Goal: Task Accomplishment & Management: Use online tool/utility

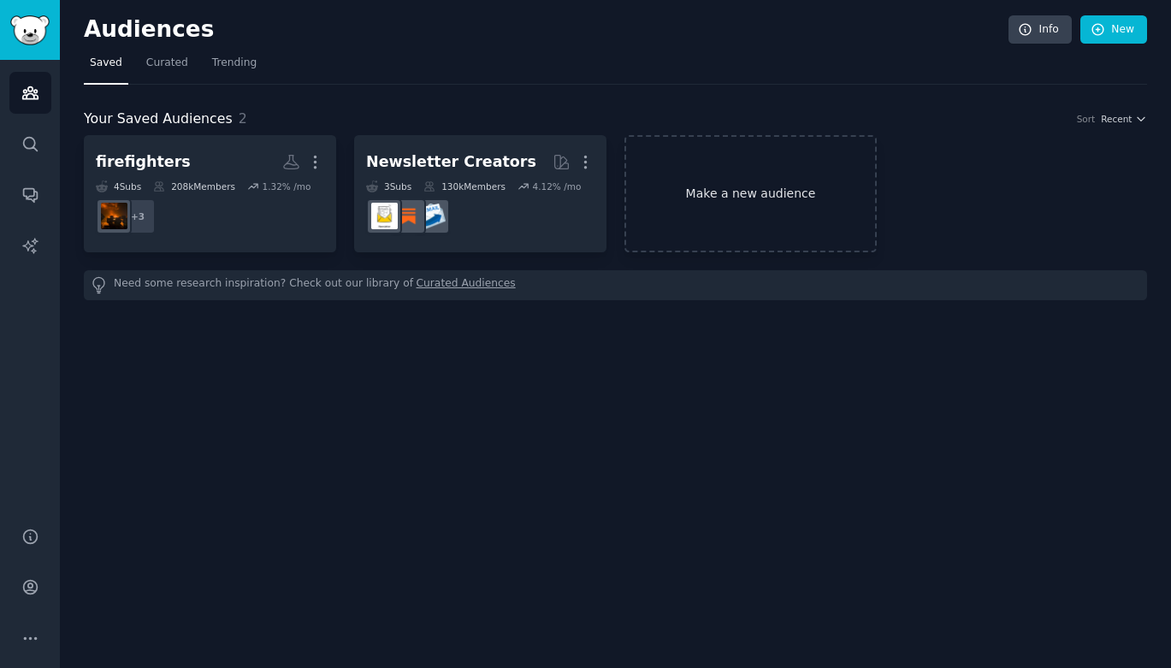
click at [740, 198] on link "Make a new audience" at bounding box center [750, 193] width 252 height 117
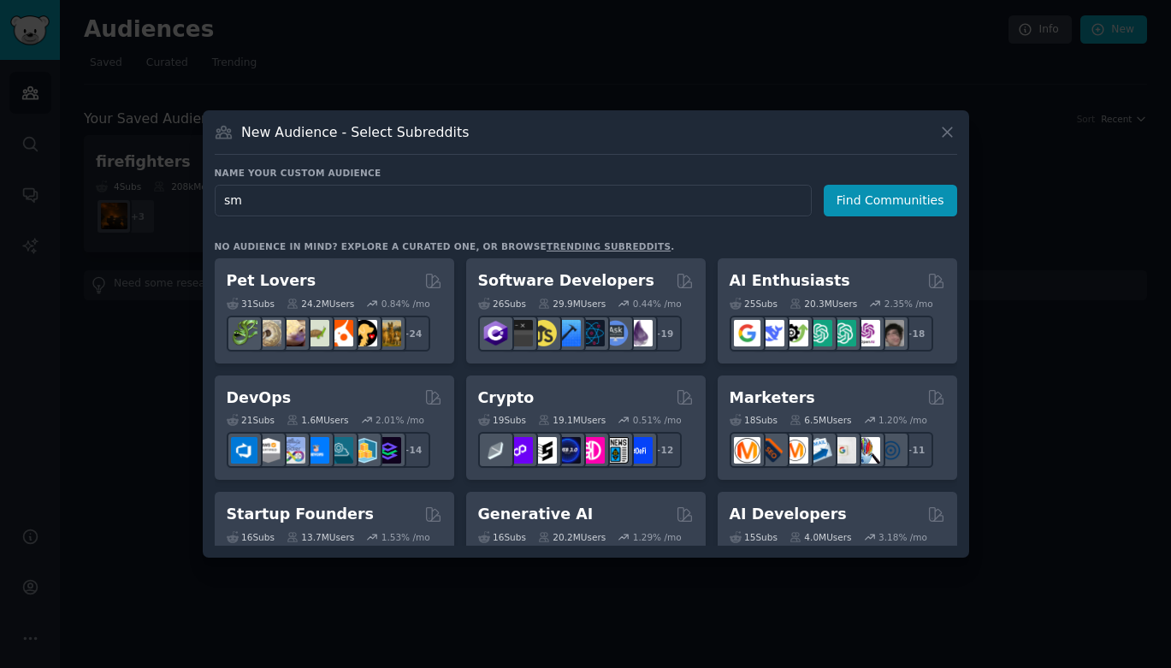
type input "s"
type input "SMBs"
click button "Find Communities" at bounding box center [889, 201] width 133 height 32
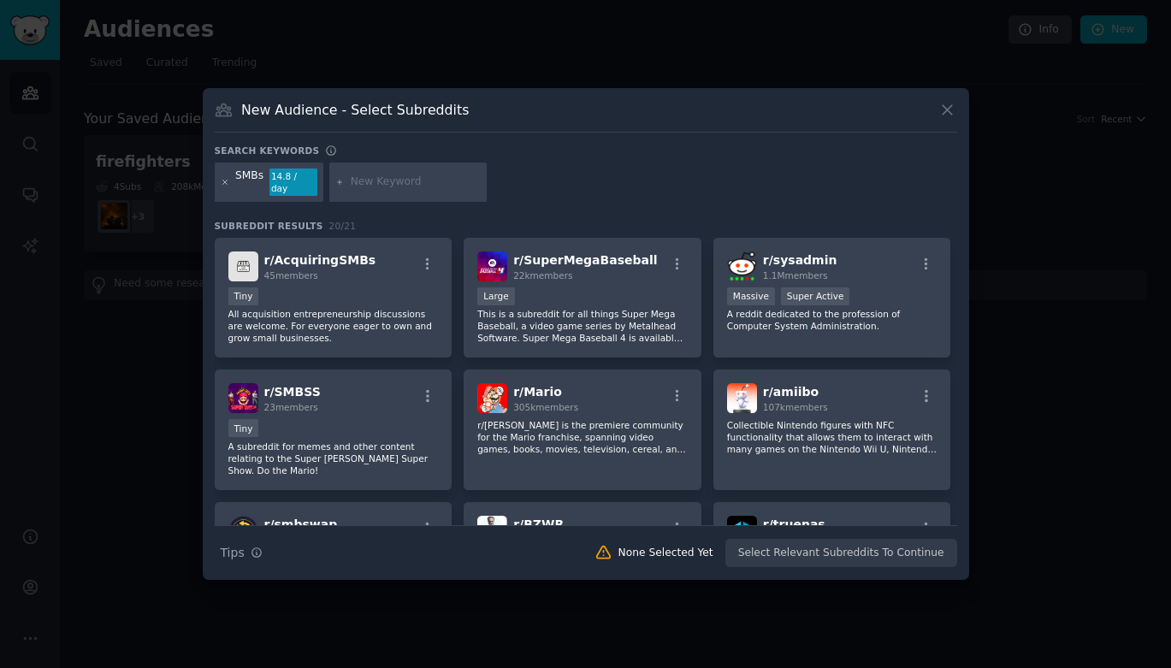
click at [222, 186] on icon at bounding box center [225, 182] width 9 height 9
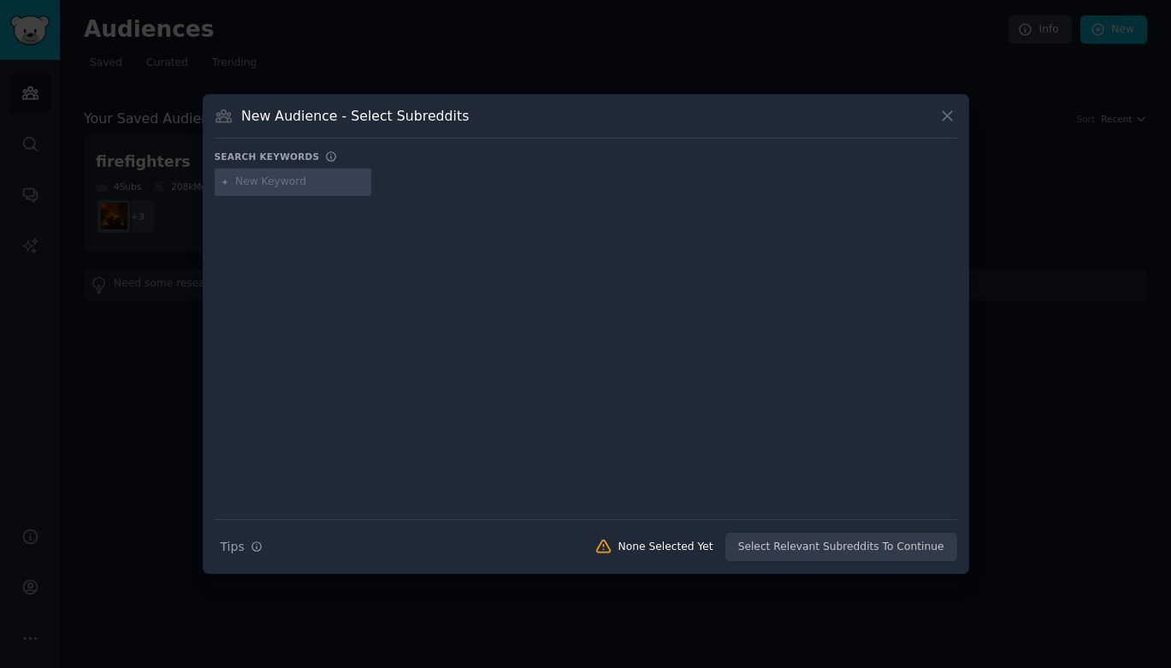
click at [256, 186] on input "text" at bounding box center [300, 181] width 130 height 15
type input "Small medium business"
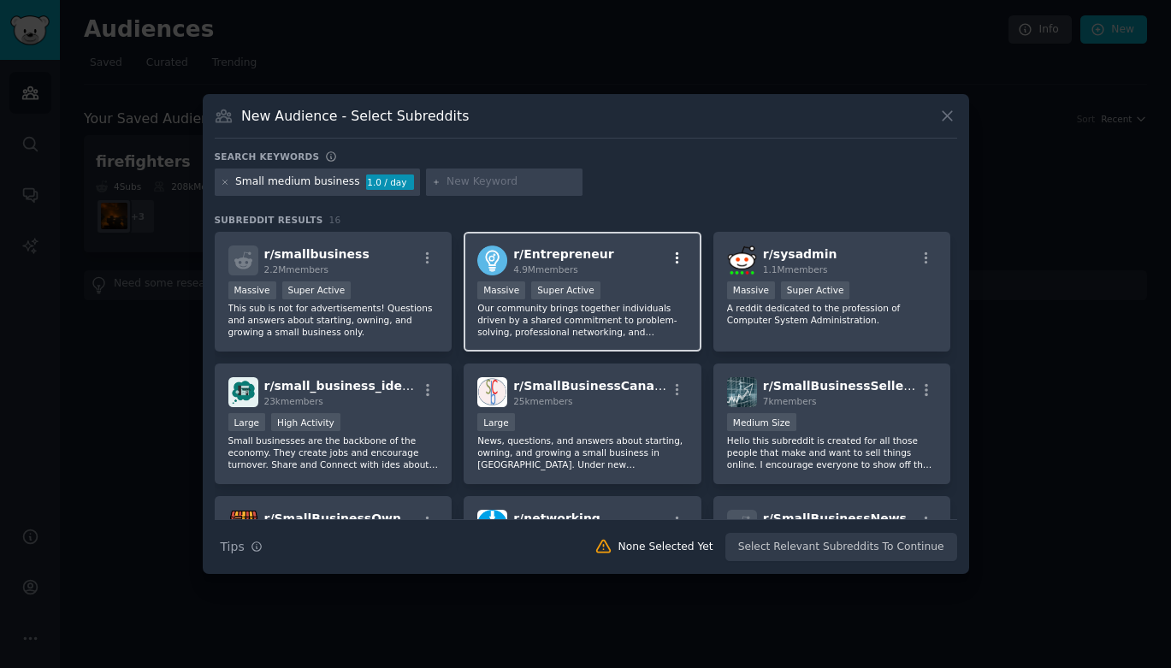
click at [674, 259] on icon "button" at bounding box center [677, 258] width 15 height 15
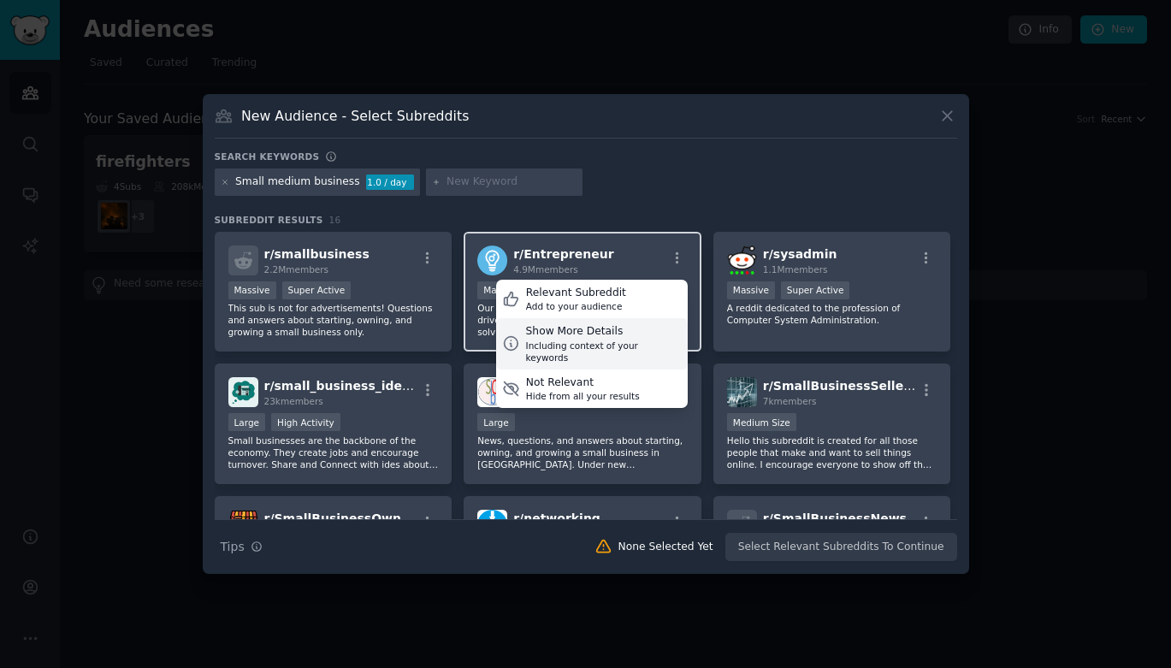
click at [559, 333] on div "Show More Details" at bounding box center [604, 331] width 156 height 15
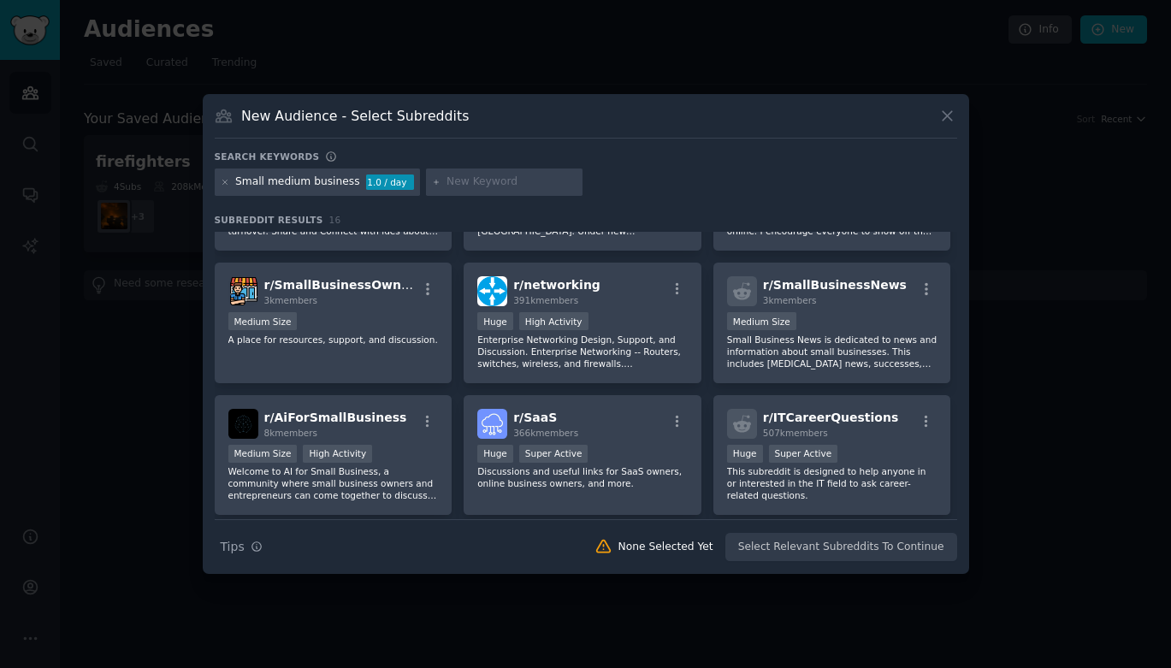
scroll to position [400, 0]
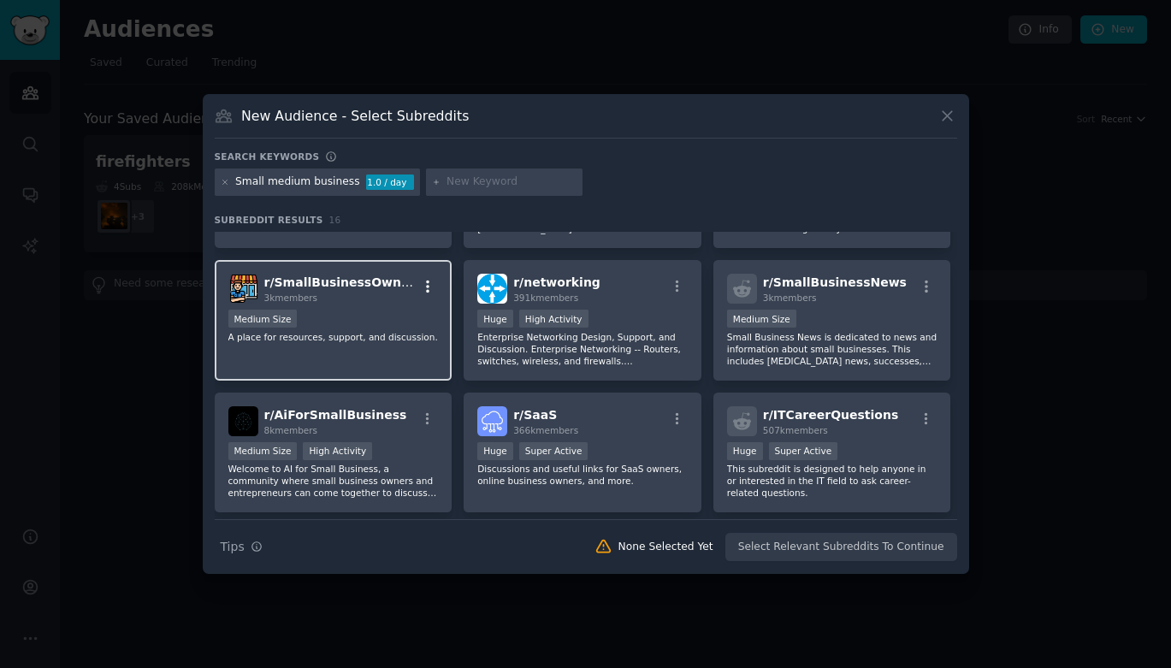
click at [426, 284] on icon "button" at bounding box center [427, 286] width 15 height 15
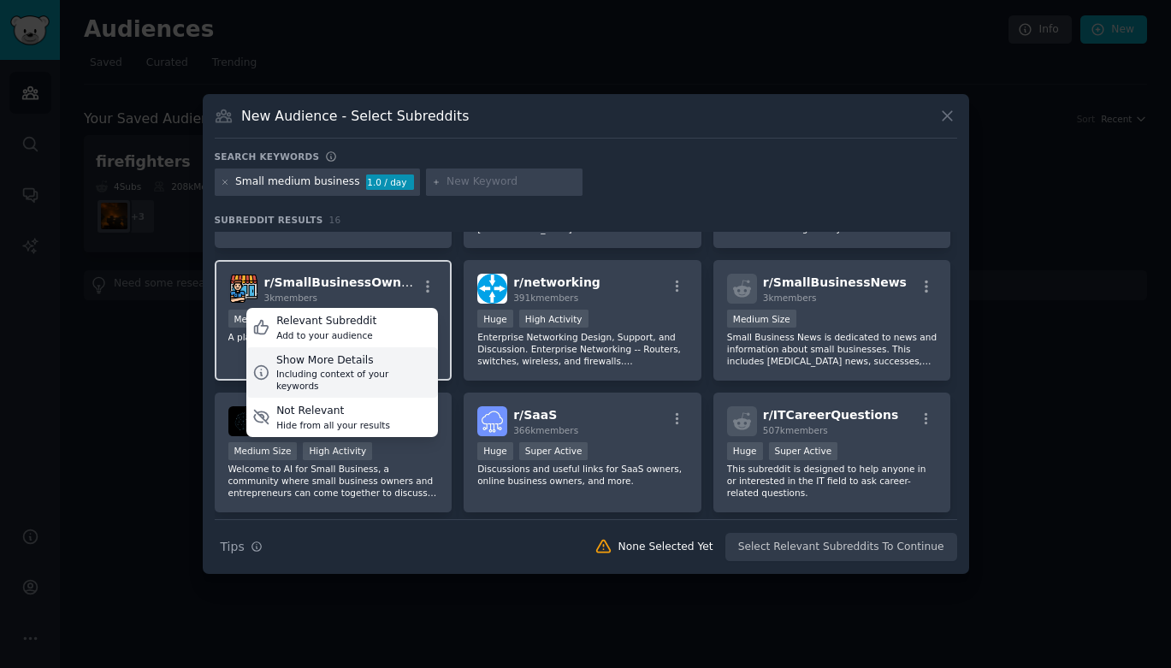
click at [389, 360] on div "Show More Details" at bounding box center [354, 360] width 156 height 15
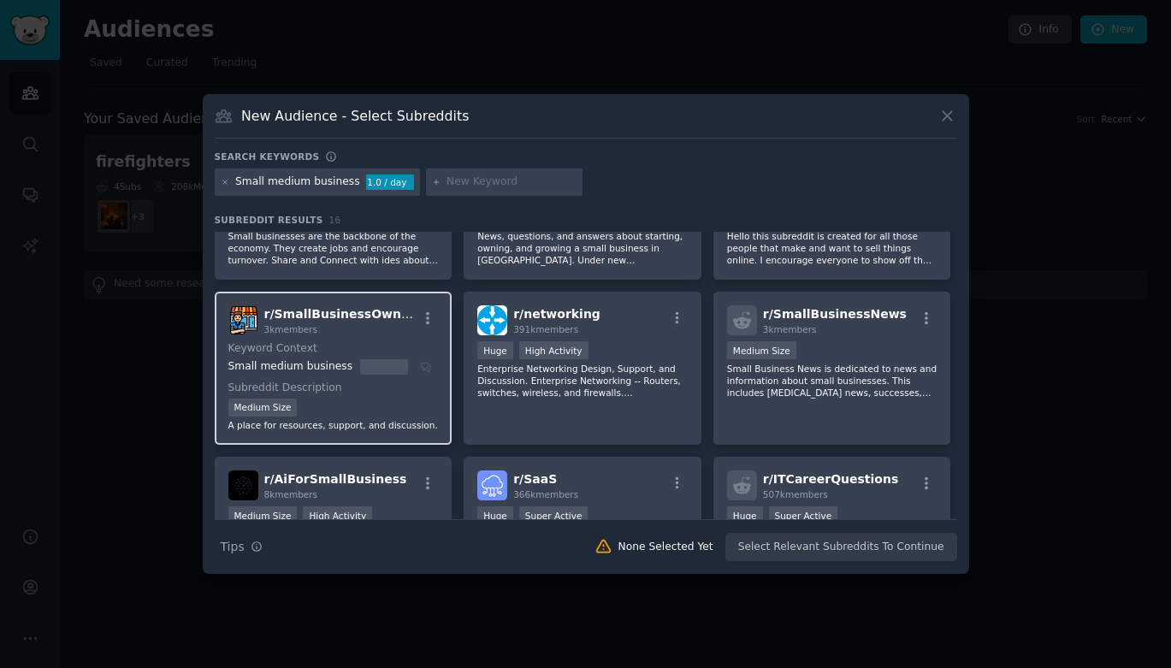
scroll to position [350, 0]
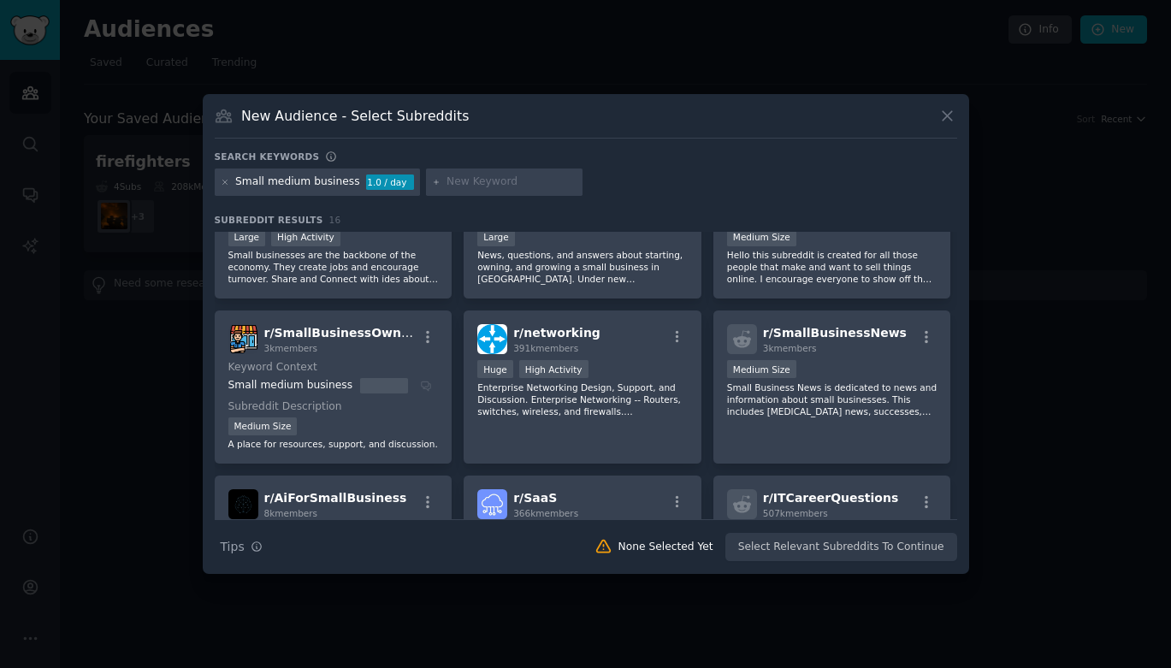
click at [341, 341] on h2 "r/ SmallBusinessOwners 3k members" at bounding box center [340, 339] width 153 height 30
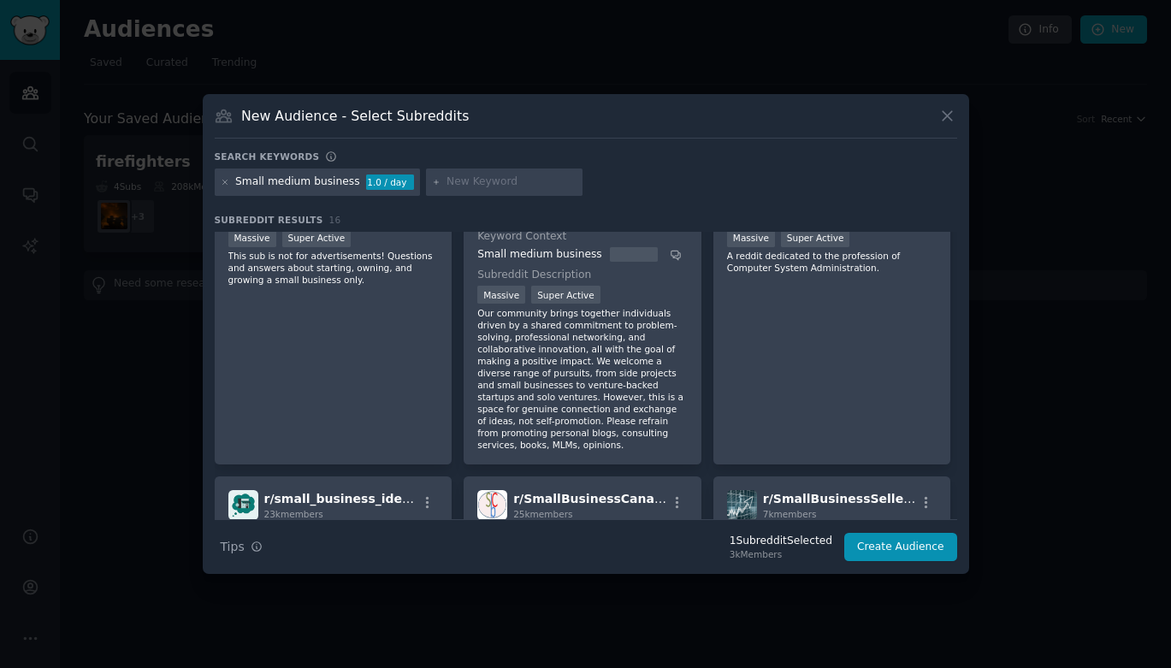
scroll to position [0, 0]
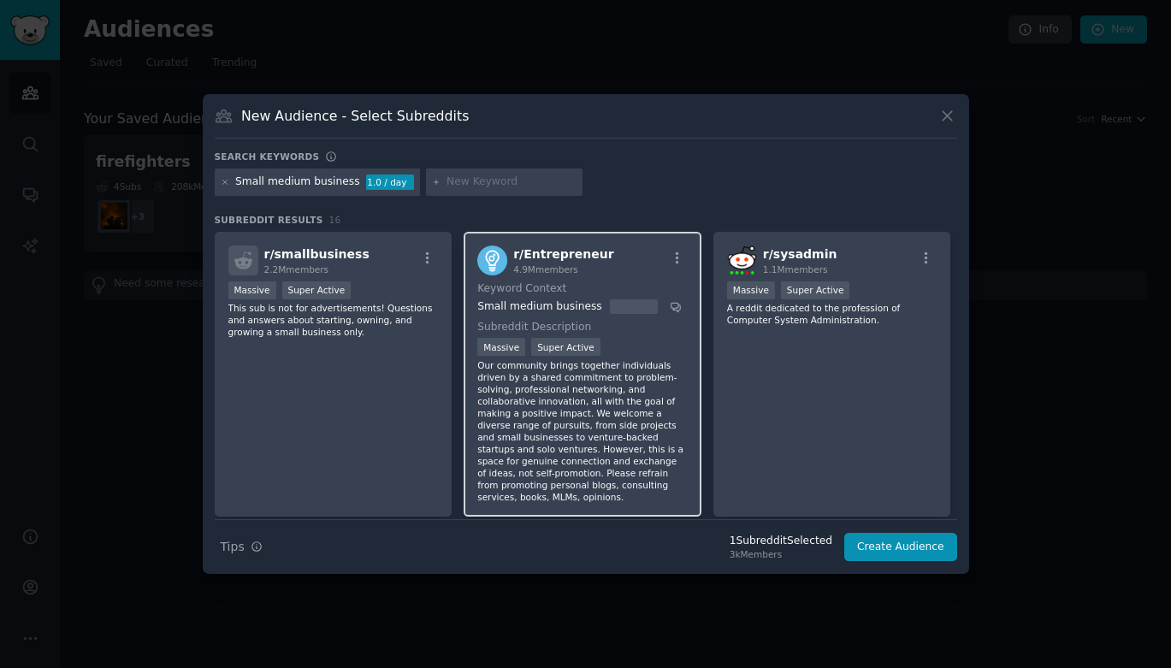
click at [532, 292] on dt "Keyword Context" at bounding box center [579, 288] width 204 height 15
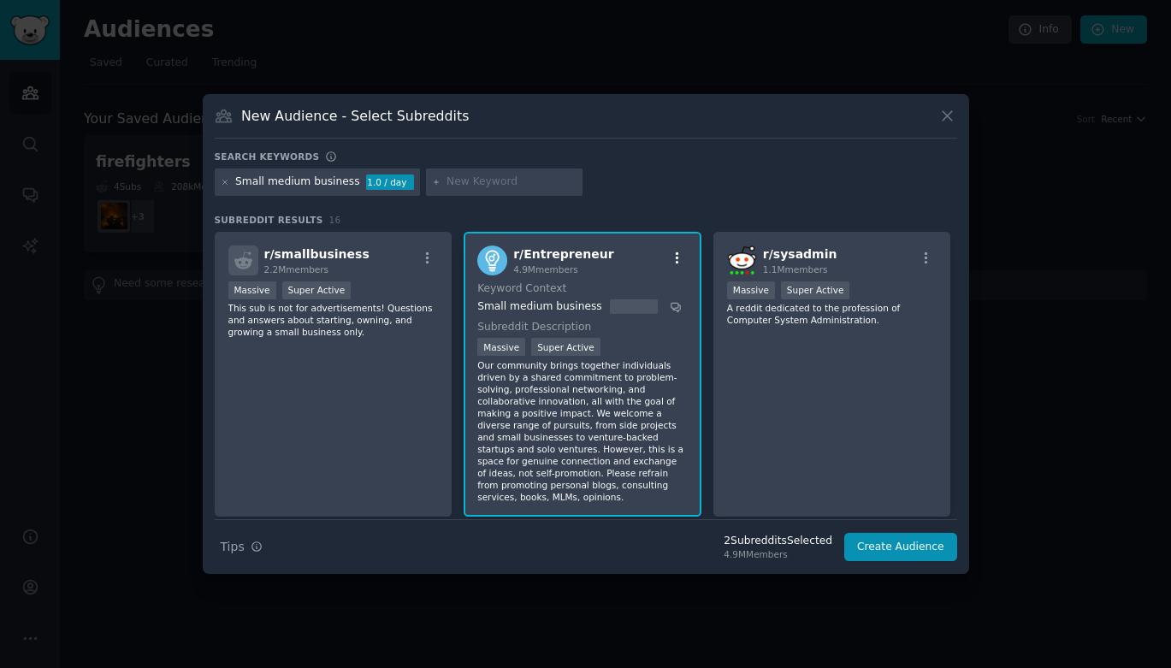
click at [675, 259] on icon "button" at bounding box center [677, 258] width 15 height 15
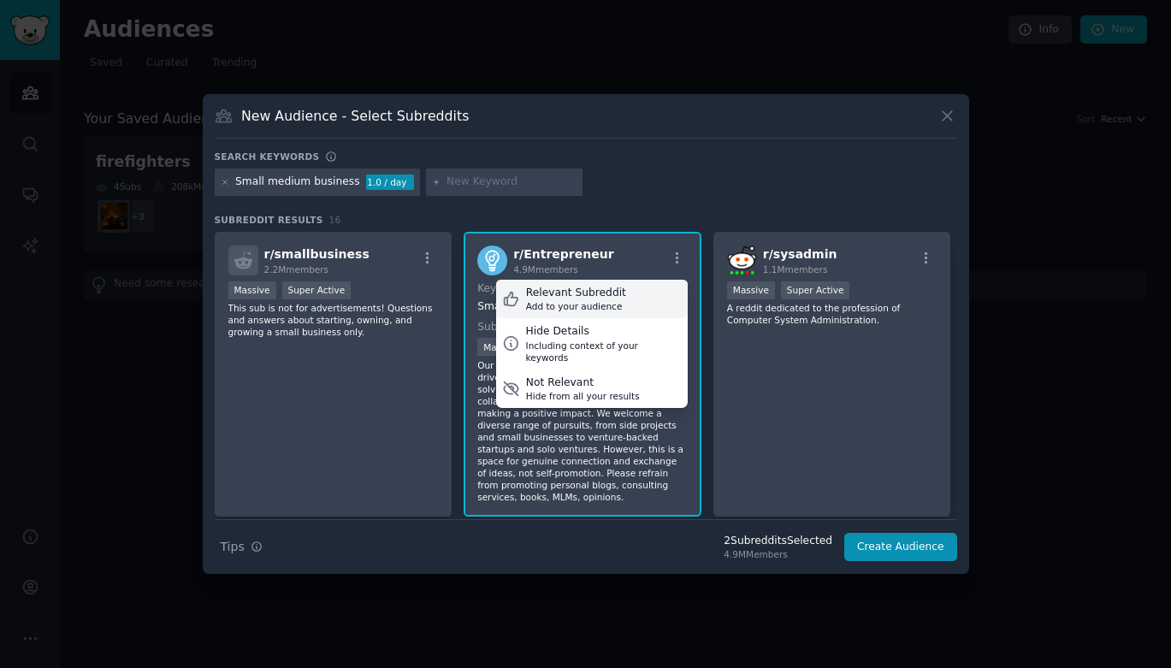
click at [605, 298] on div "Relevant Subreddit" at bounding box center [576, 293] width 100 height 15
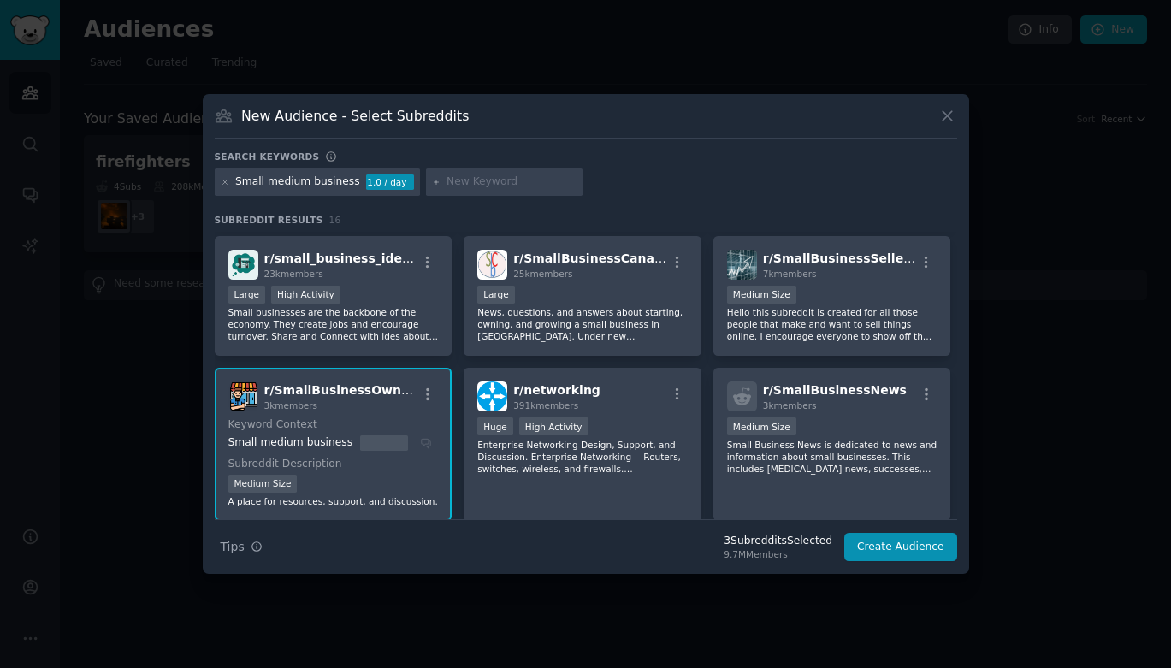
scroll to position [291, 0]
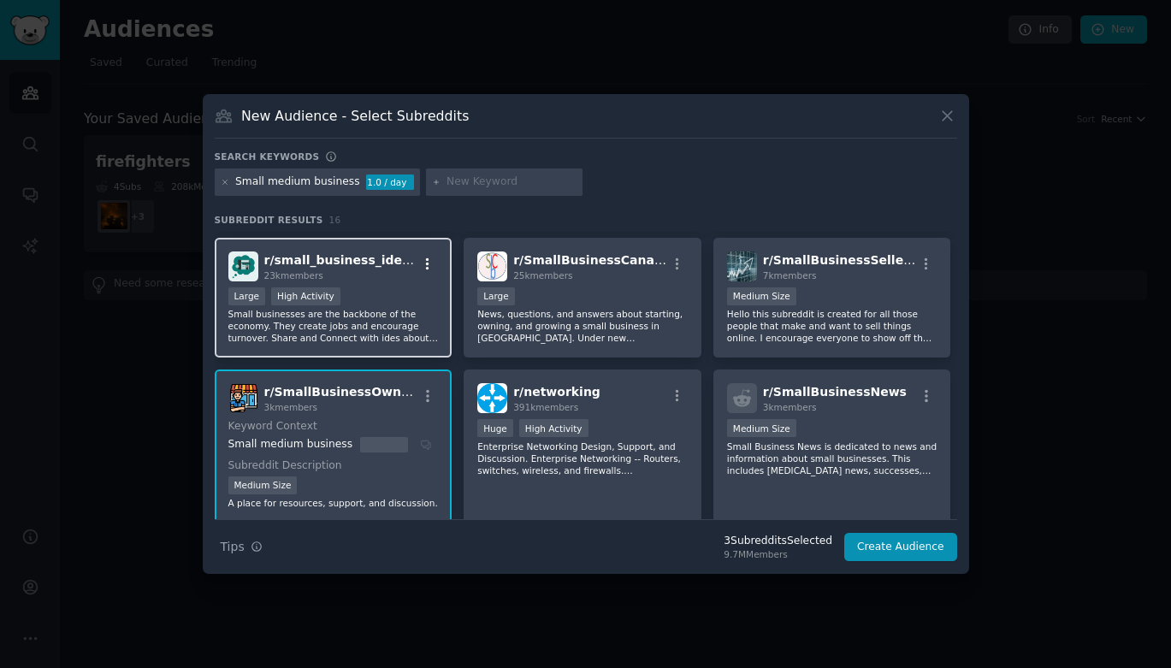
click at [429, 263] on icon "button" at bounding box center [427, 264] width 15 height 15
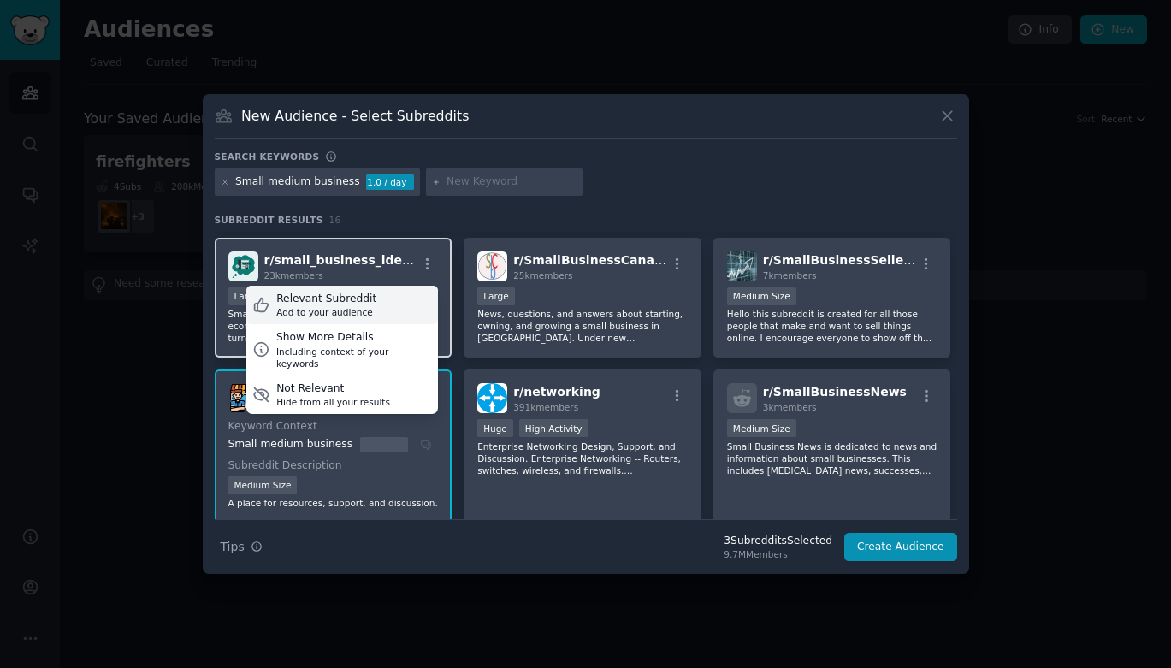
click at [357, 306] on div "Add to your audience" at bounding box center [326, 312] width 100 height 12
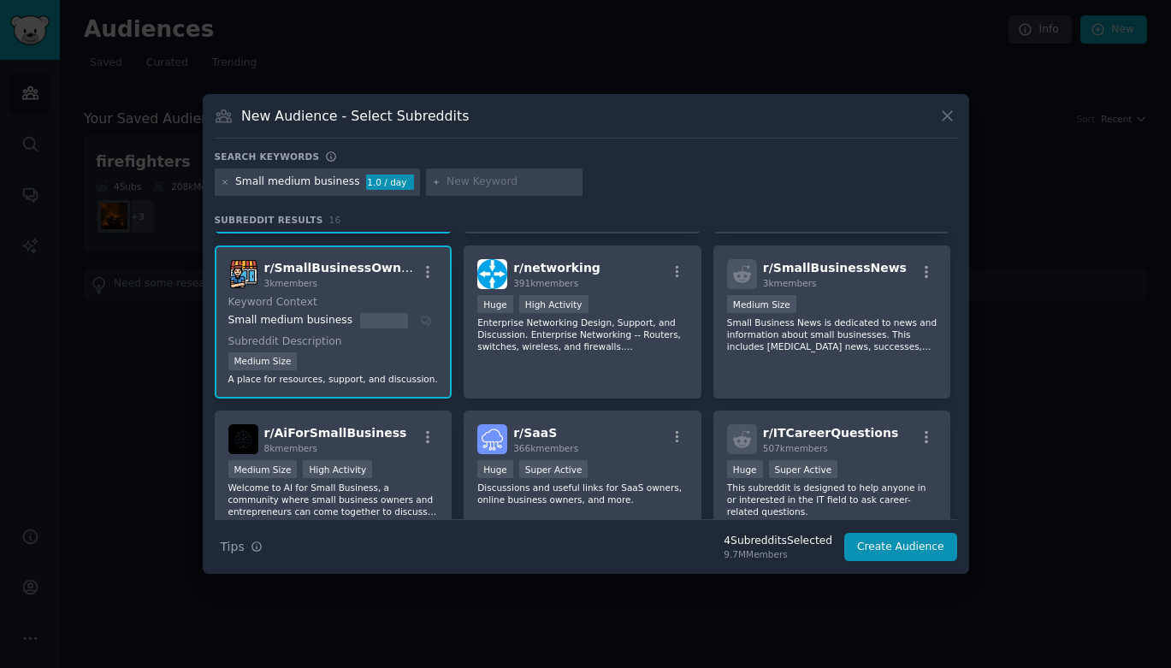
scroll to position [424, 0]
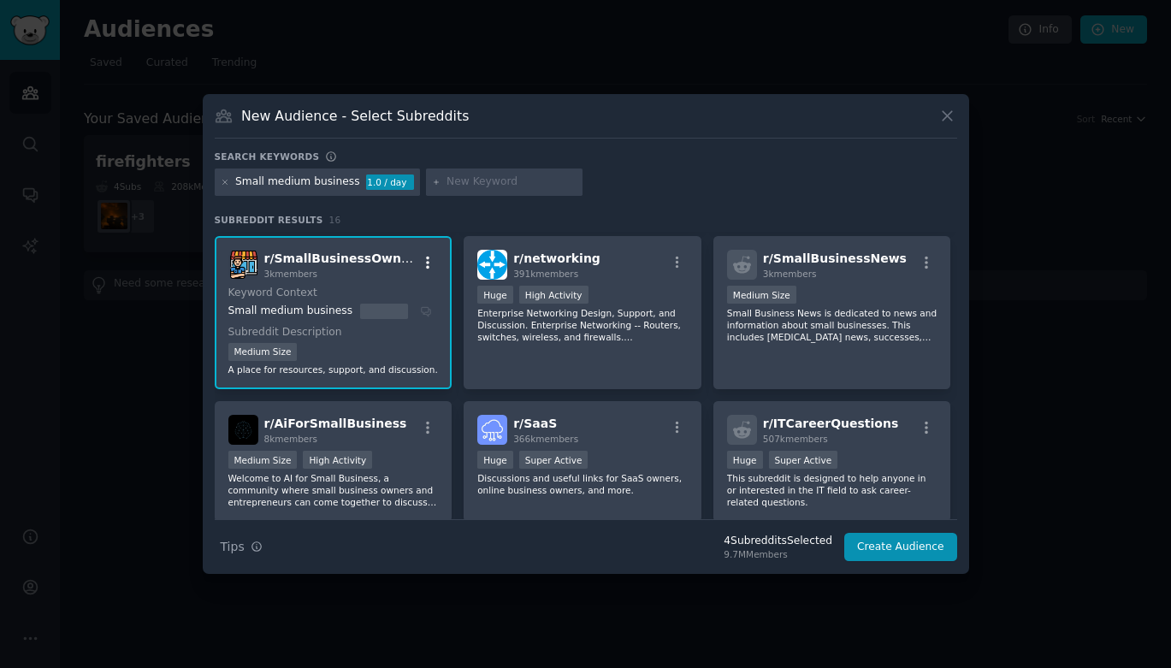
click at [420, 263] on icon "button" at bounding box center [427, 262] width 15 height 15
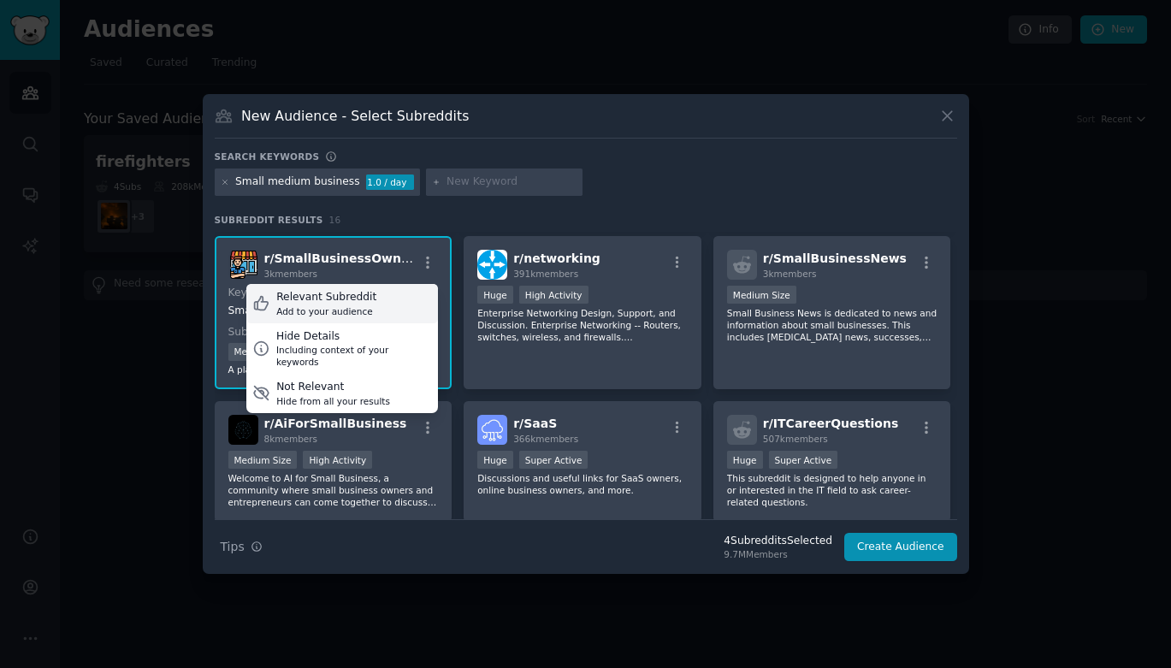
click at [369, 298] on div "Relevant Subreddit Add to your audience" at bounding box center [342, 303] width 192 height 39
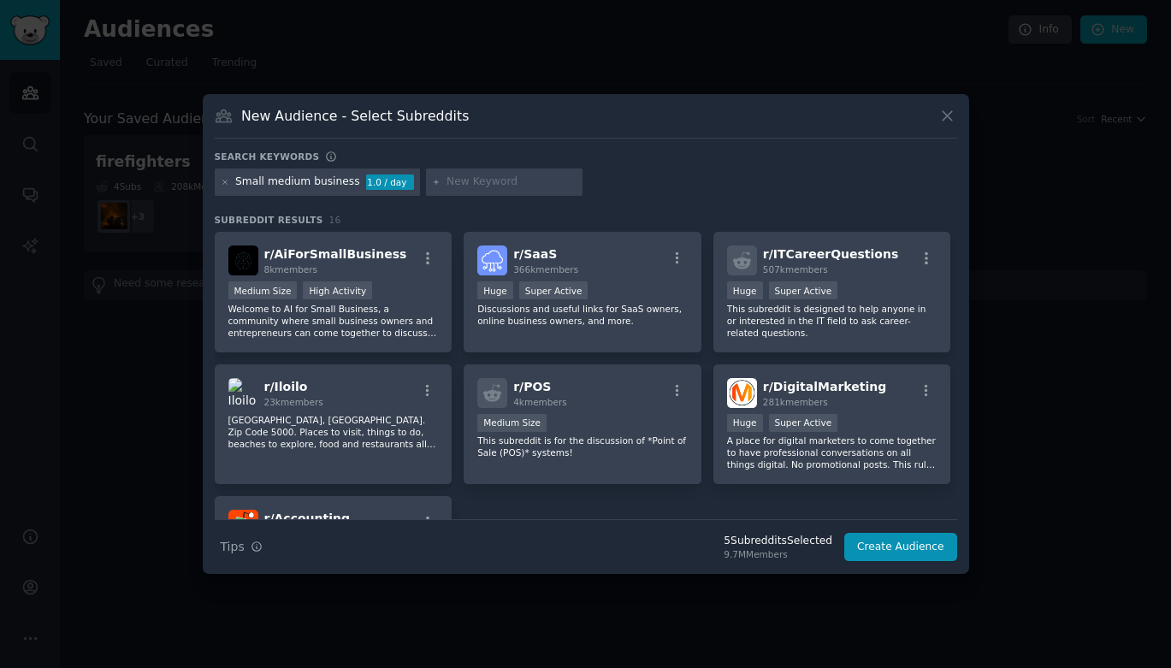
scroll to position [597, 0]
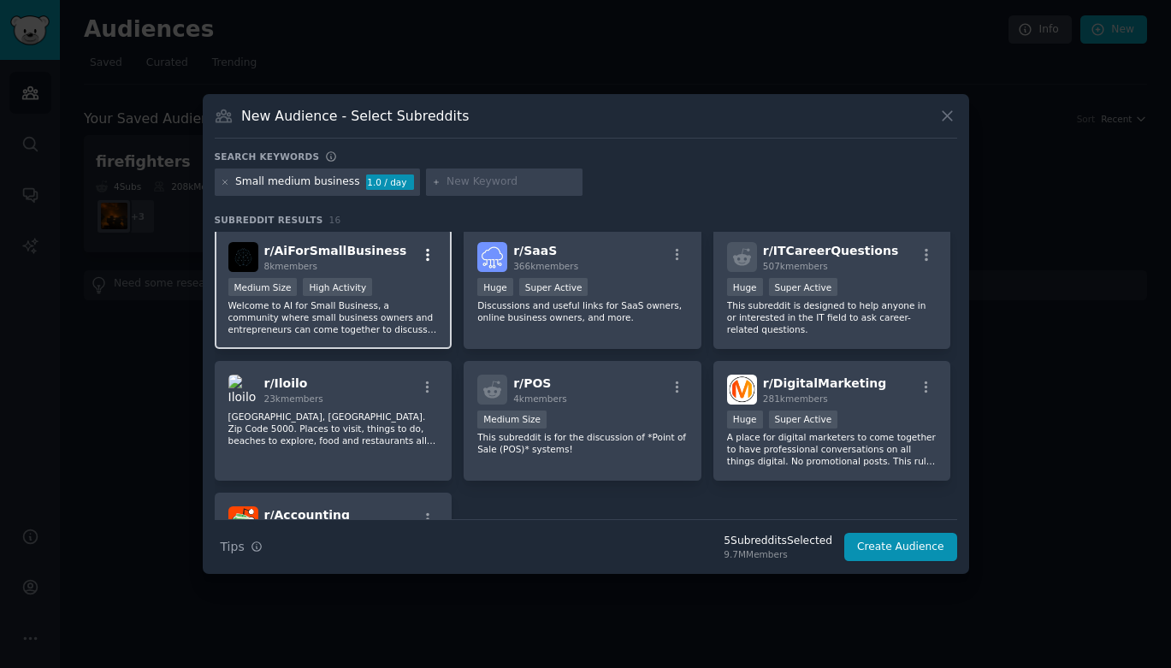
click at [428, 255] on icon "button" at bounding box center [427, 254] width 15 height 15
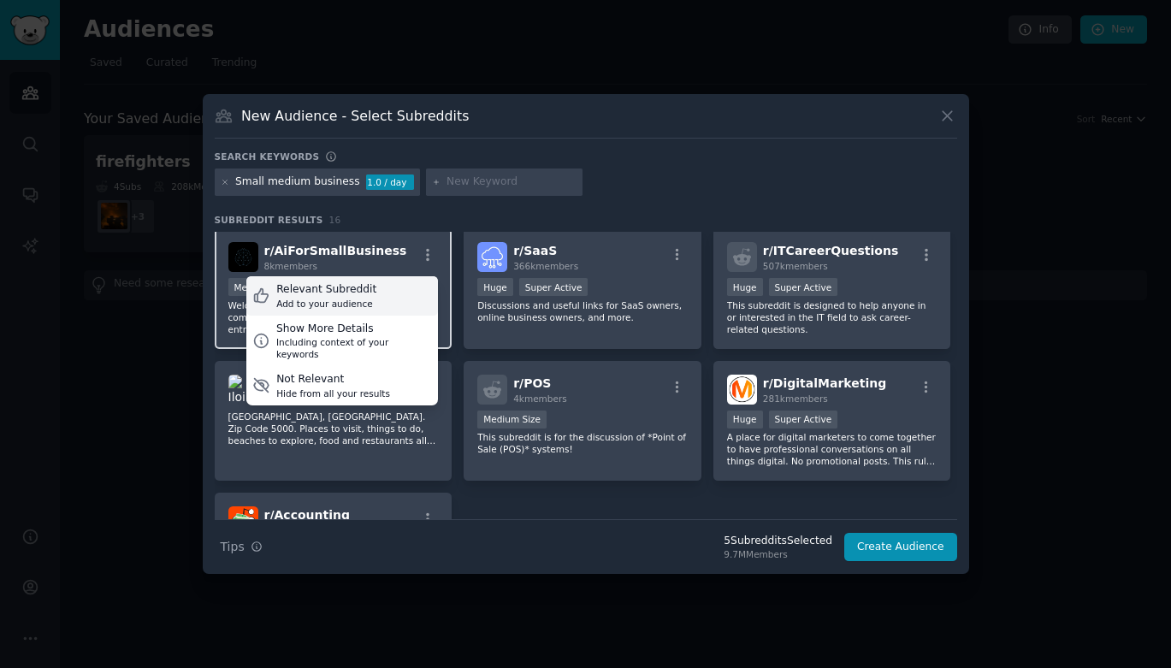
click at [381, 287] on div "Relevant Subreddit Add to your audience" at bounding box center [342, 295] width 192 height 39
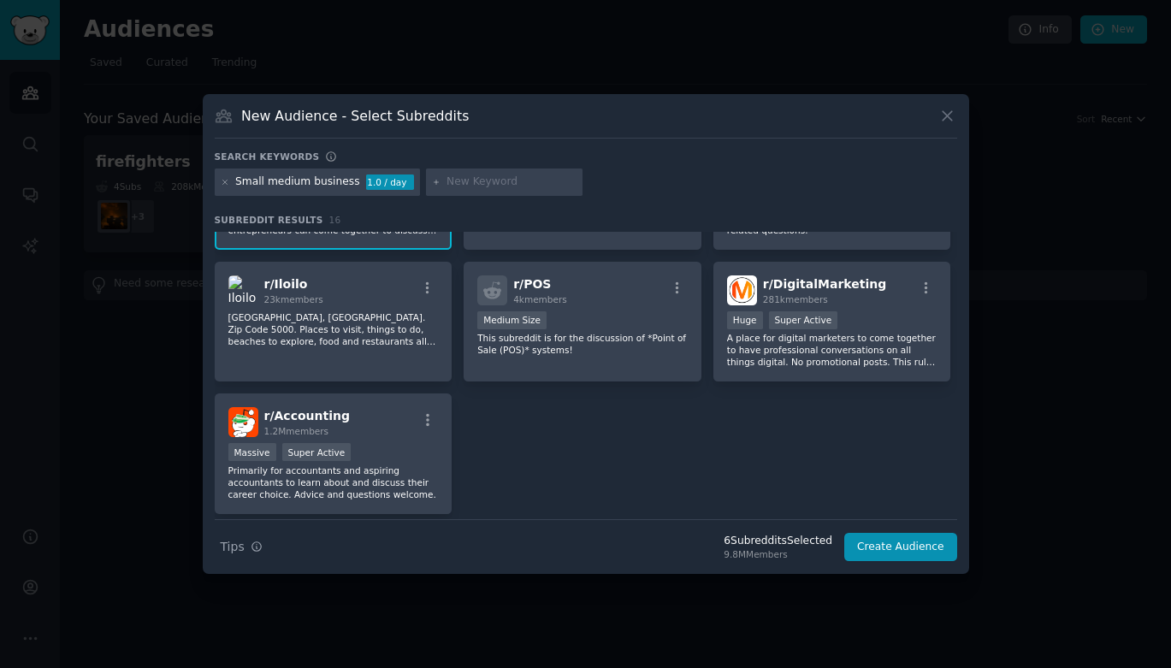
scroll to position [751, 0]
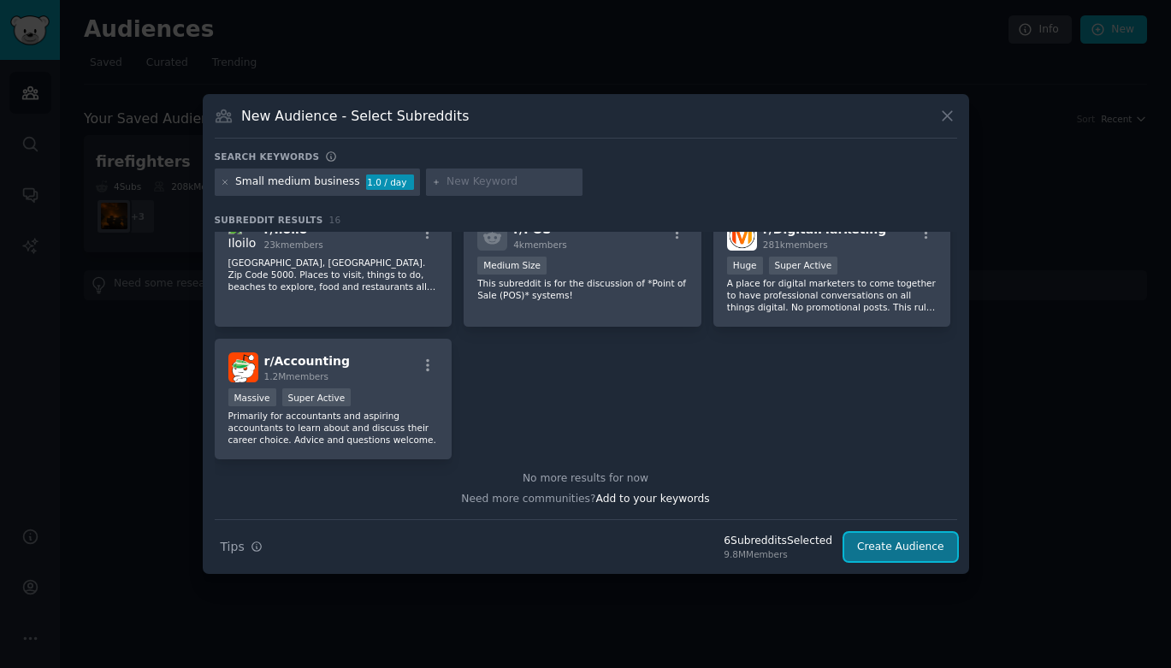
click at [911, 546] on button "Create Audience" at bounding box center [900, 547] width 113 height 29
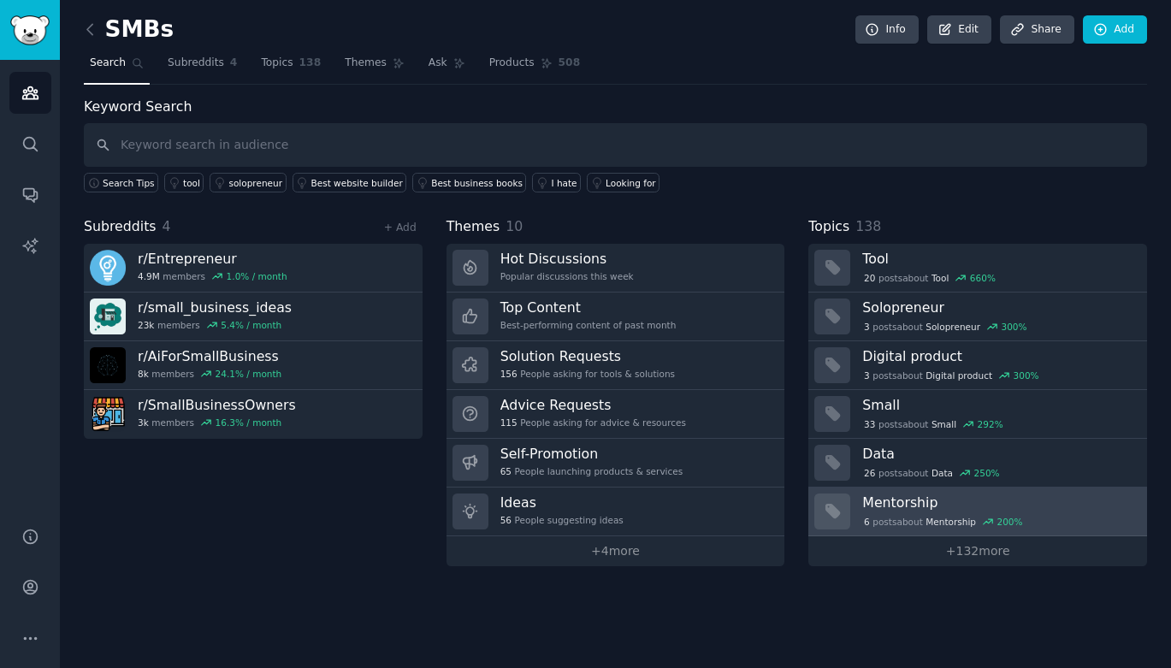
click at [913, 511] on div "6 post s about Mentorship 200 %" at bounding box center [998, 520] width 273 height 18
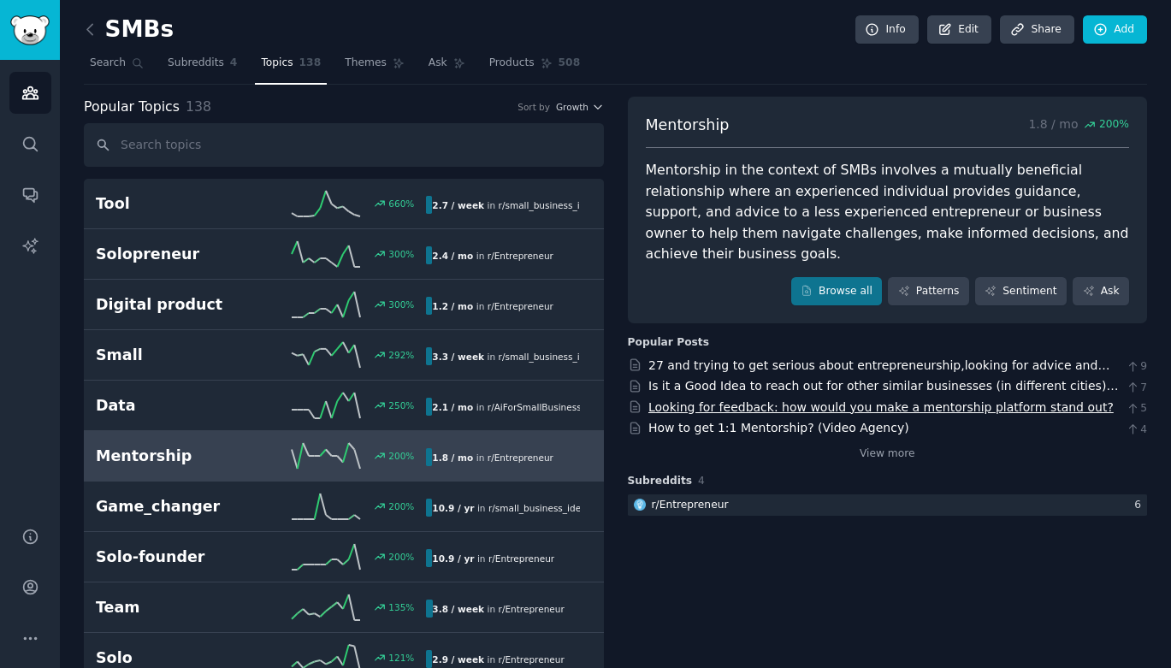
click at [815, 400] on link "Looking for feedback: how would you make a mentorship platform stand out?" at bounding box center [880, 407] width 465 height 14
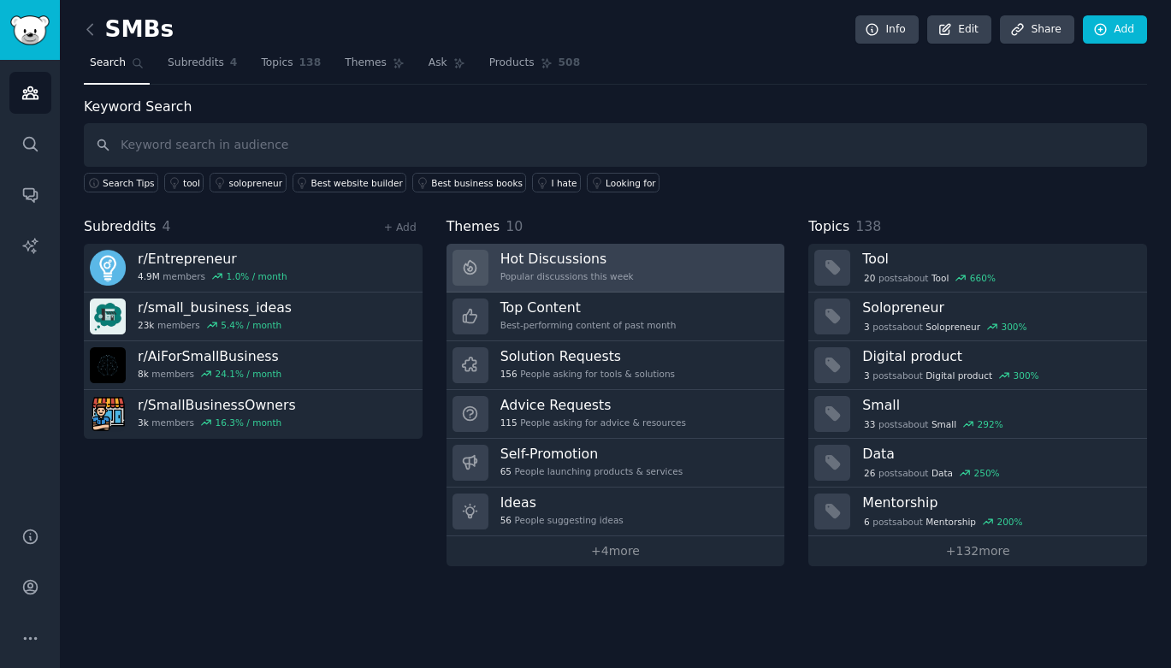
click at [543, 263] on h3 "Hot Discussions" at bounding box center [566, 259] width 133 height 18
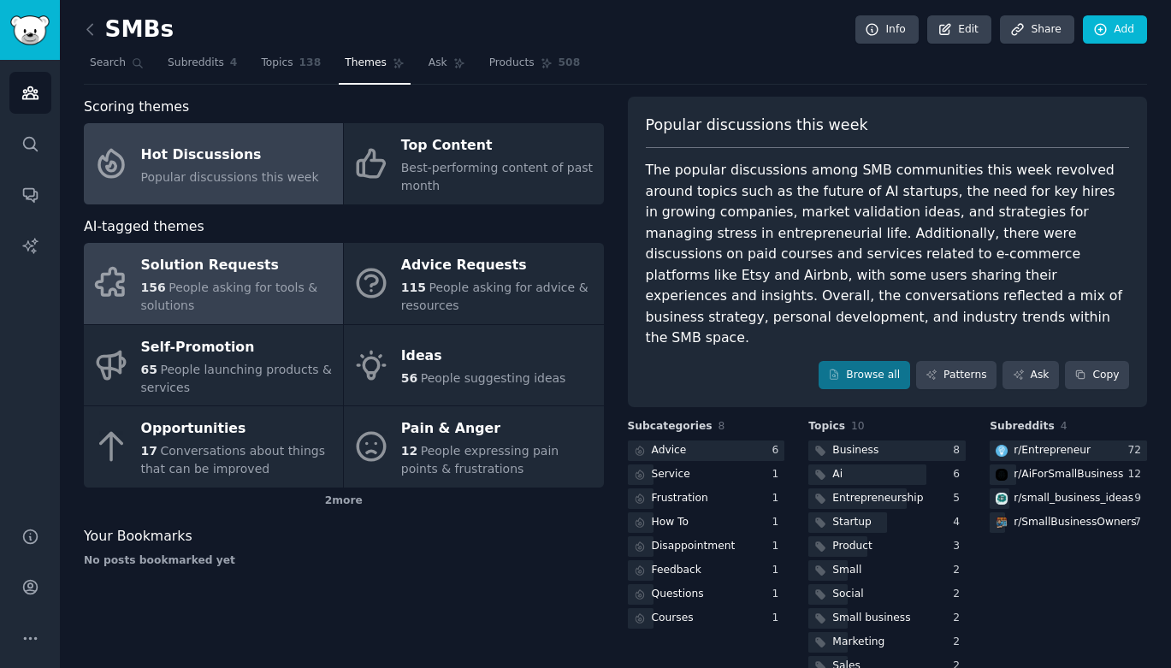
click at [206, 279] on div "156 People asking for tools & solutions" at bounding box center [237, 297] width 193 height 36
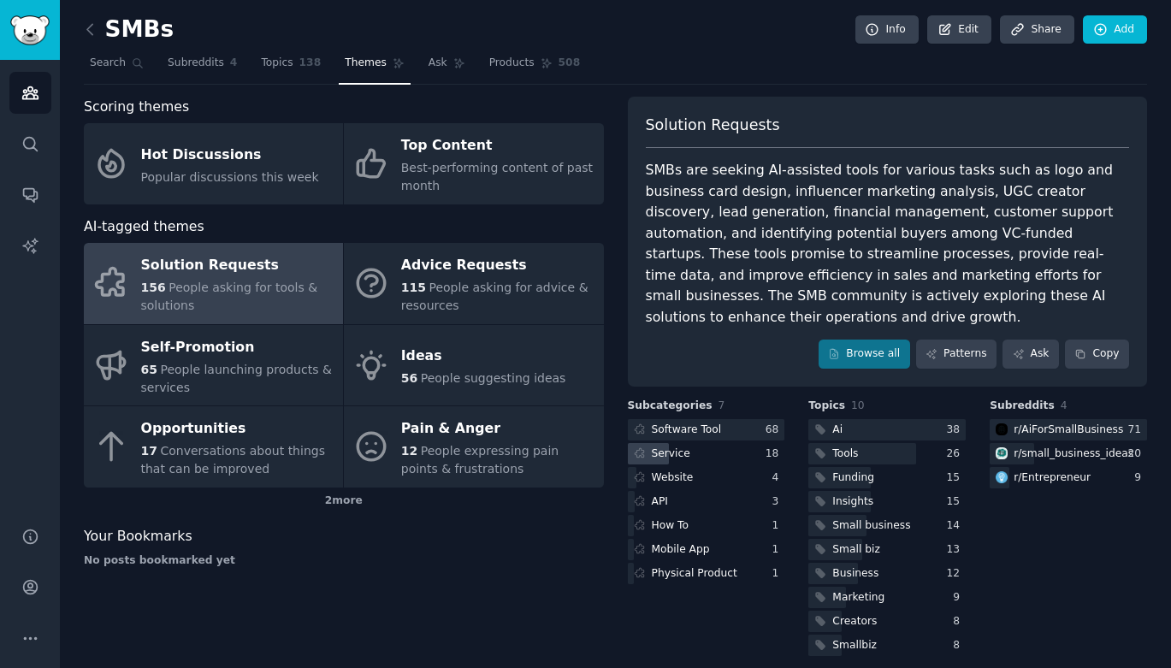
click at [683, 446] on div "Service" at bounding box center [671, 453] width 38 height 15
click at [675, 446] on div "Service" at bounding box center [671, 453] width 38 height 15
click at [672, 470] on div "Website" at bounding box center [673, 477] width 42 height 15
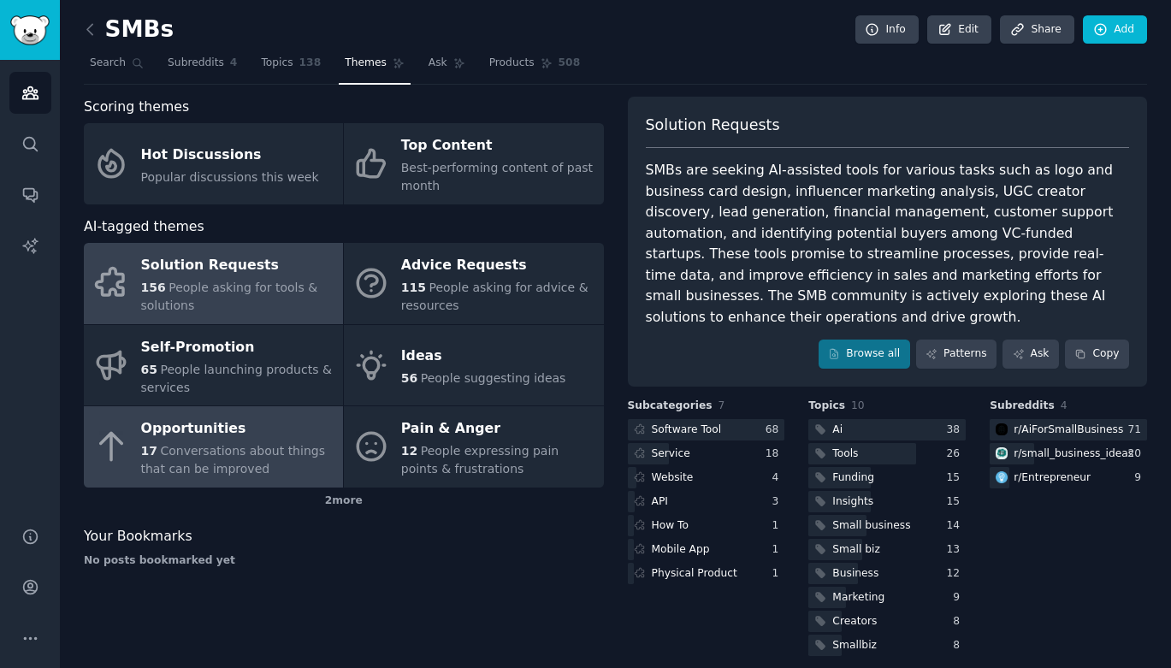
click at [239, 448] on span "Conversations about things that can be improved" at bounding box center [233, 460] width 184 height 32
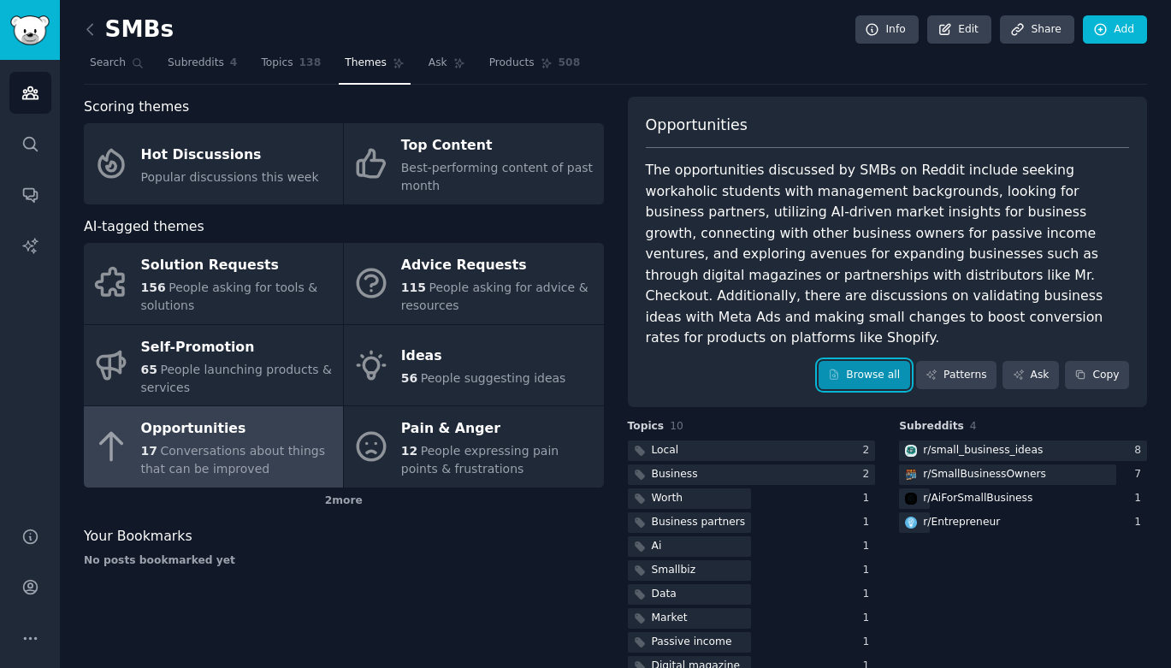
click at [855, 361] on link "Browse all" at bounding box center [863, 375] width 91 height 29
